Goal: Task Accomplishment & Management: Use online tool/utility

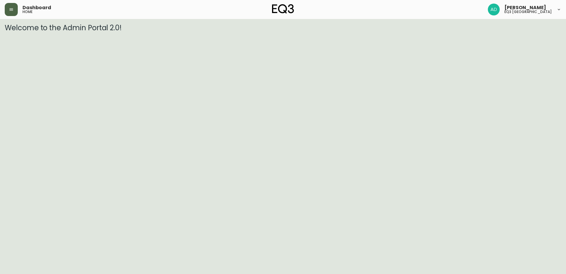
drag, startPoint x: 9, startPoint y: 5, endPoint x: 12, endPoint y: 12, distance: 7.5
click at [9, 6] on button "button" at bounding box center [11, 9] width 13 height 13
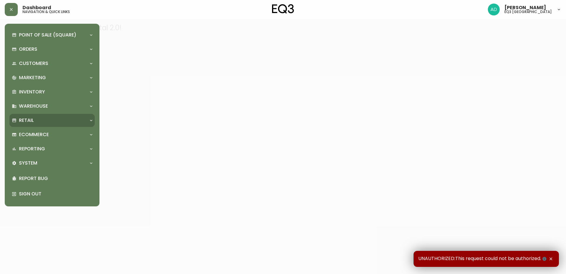
click at [28, 120] on p "Retail" at bounding box center [26, 120] width 15 height 7
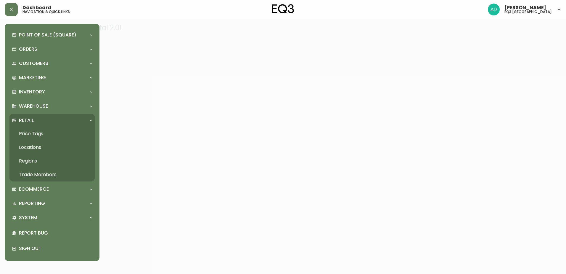
click at [33, 131] on link "Price Tags" at bounding box center [51, 134] width 85 height 14
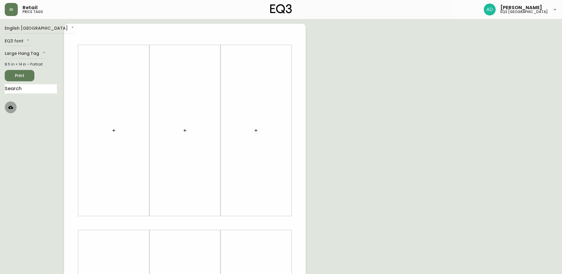
click at [11, 106] on icon "button" at bounding box center [10, 106] width 5 height 3
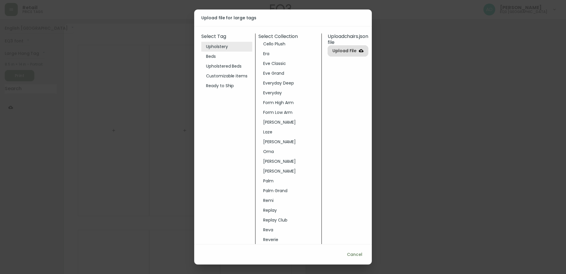
scroll to position [178, 0]
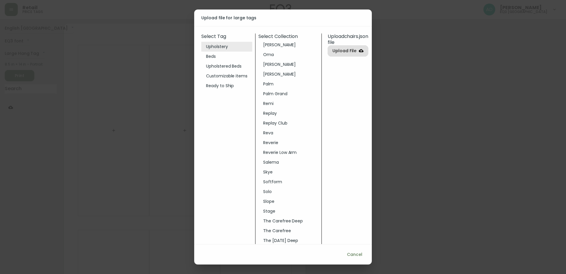
click at [271, 182] on li "Softform" at bounding box center [289, 182] width 60 height 10
click at [347, 49] on span "Upload File" at bounding box center [348, 50] width 24 height 7
click at [0, 0] on input "Upload File" at bounding box center [0, 0] width 0 height 0
drag, startPoint x: 347, startPoint y: 232, endPoint x: 350, endPoint y: 225, distance: 7.9
click at [347, 232] on div "Save" at bounding box center [342, 229] width 10 height 7
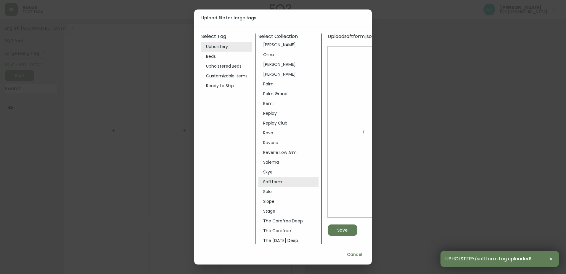
drag, startPoint x: 129, startPoint y: 3, endPoint x: 129, endPoint y: -2, distance: 5.4
click at [129, 0] on html "Retail price tags Ashley Dougherty eq3 winnipeg English Canada en_CA EQ3 font E…" at bounding box center [283, 211] width 566 height 422
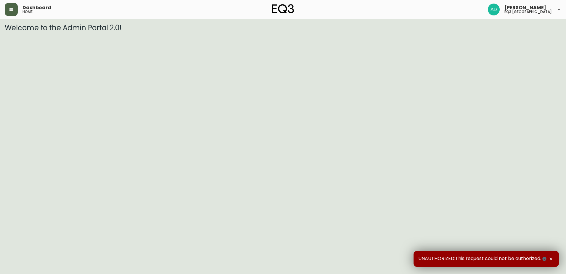
drag, startPoint x: 19, startPoint y: 4, endPoint x: 12, endPoint y: 10, distance: 8.4
click at [18, 5] on div "Dashboard home" at bounding box center [98, 9] width 186 height 13
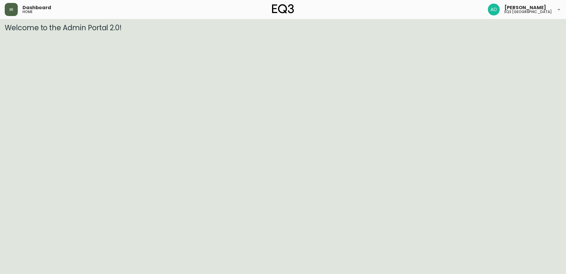
click at [12, 10] on icon "button" at bounding box center [11, 9] width 5 height 5
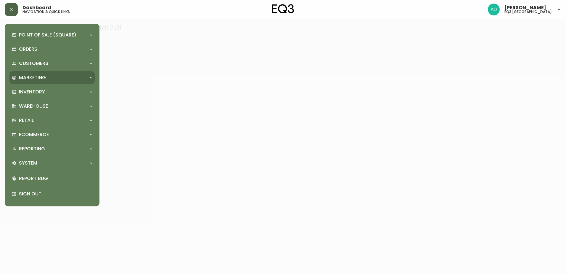
click at [46, 84] on div "Marketing" at bounding box center [51, 77] width 85 height 13
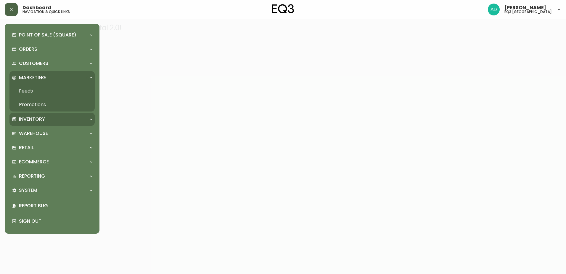
click at [36, 115] on div "Inventory" at bounding box center [51, 119] width 85 height 13
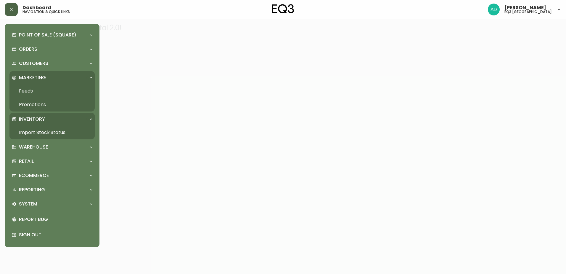
drag, startPoint x: 42, startPoint y: 127, endPoint x: 44, endPoint y: 131, distance: 4.6
click at [42, 127] on link "Import Stock Status" at bounding box center [51, 133] width 85 height 14
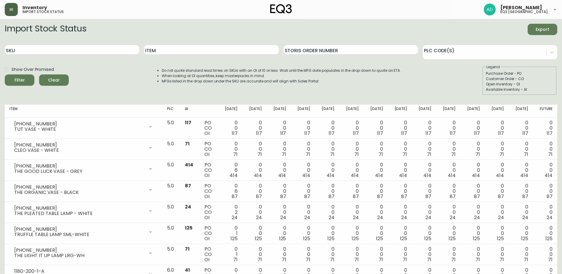
drag, startPoint x: 503, startPoint y: 32, endPoint x: 498, endPoint y: 36, distance: 6.8
click at [499, 35] on div "Import Stock Status Export" at bounding box center [281, 29] width 552 height 11
drag, startPoint x: 489, startPoint y: 45, endPoint x: 437, endPoint y: 53, distance: 53.4
click at [488, 45] on div "PLC Code(s)" at bounding box center [490, 49] width 134 height 19
click at [440, 53] on div at bounding box center [485, 51] width 124 height 9
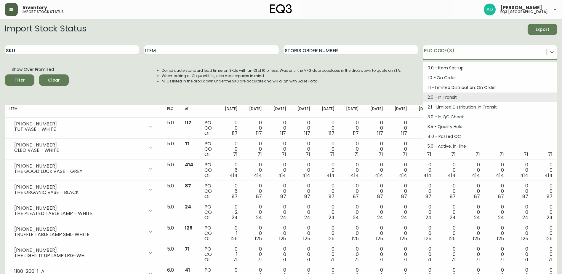
click at [441, 102] on div "2.0 - In Transit" at bounding box center [490, 97] width 134 height 10
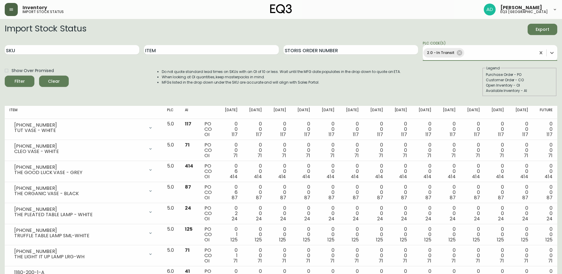
click at [5, 76] on button "Filter" at bounding box center [20, 81] width 30 height 11
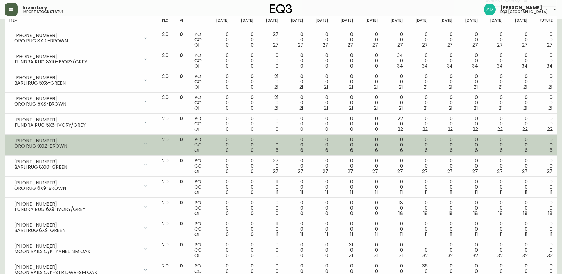
scroll to position [118, 0]
